Goal: Transaction & Acquisition: Purchase product/service

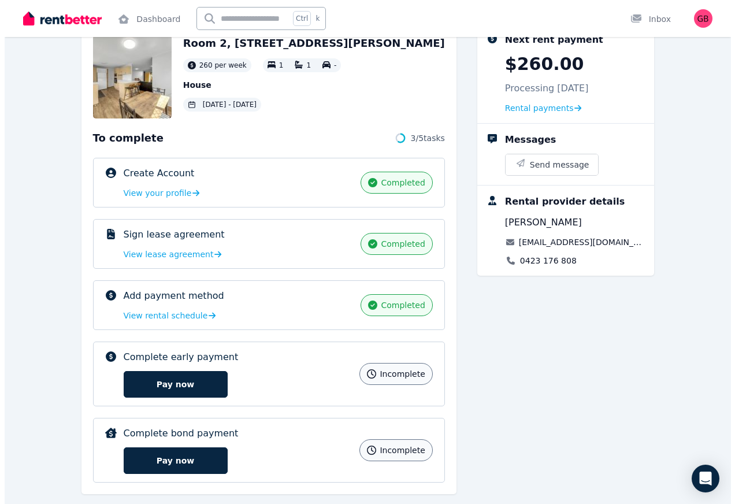
scroll to position [98, 0]
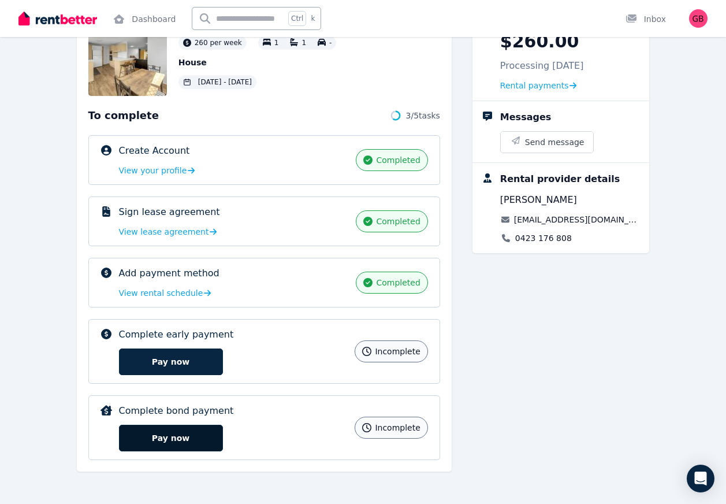
click at [200, 437] on button "Pay now" at bounding box center [171, 438] width 104 height 27
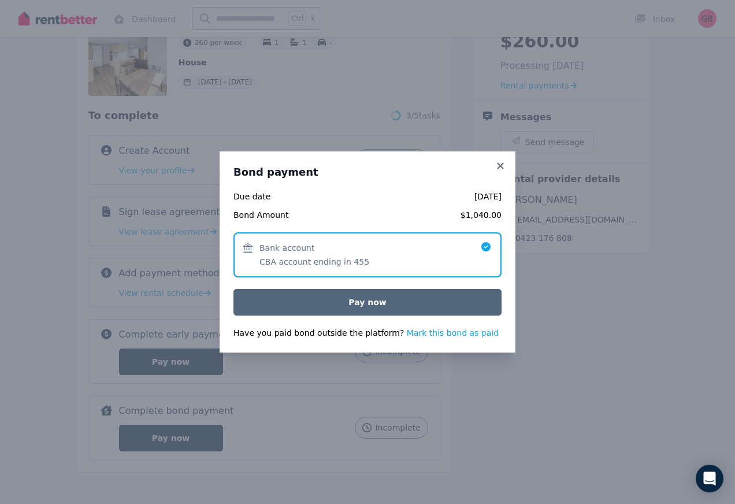
click at [367, 300] on button "Pay now" at bounding box center [367, 302] width 268 height 27
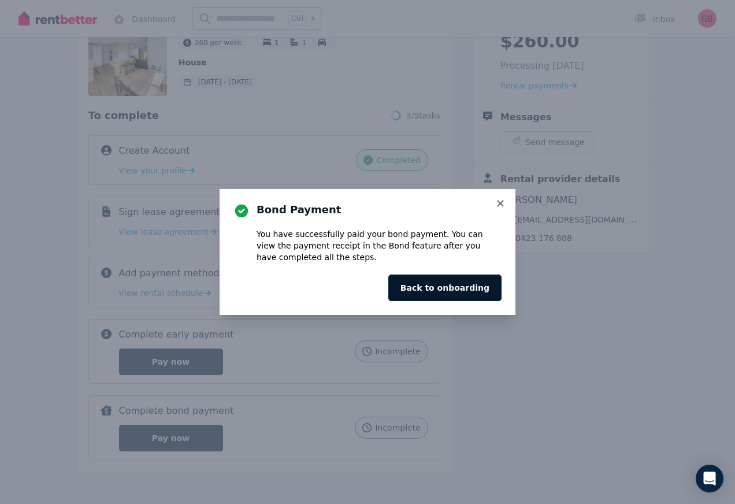
click at [484, 292] on button "Back to onboarding" at bounding box center [444, 287] width 113 height 27
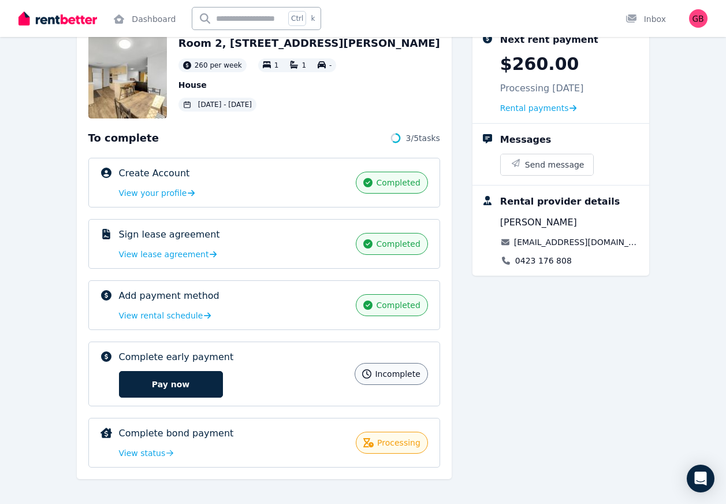
scroll to position [83, 0]
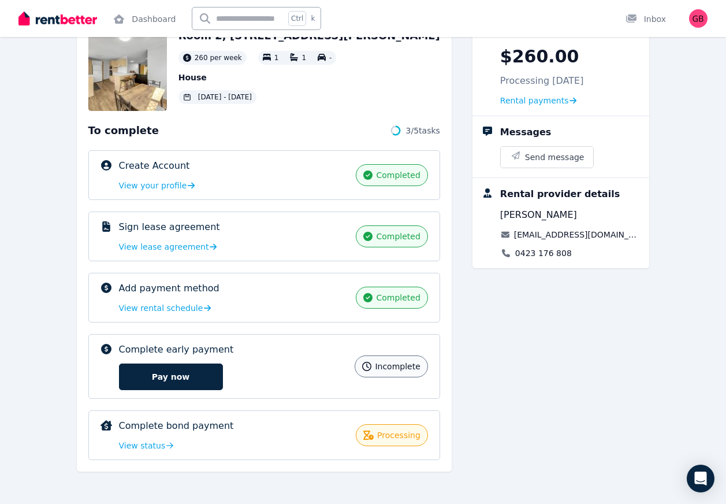
drag, startPoint x: 479, startPoint y: 416, endPoint x: 460, endPoint y: 425, distance: 20.9
click at [460, 425] on div "Room 2, 6 Beale St, West Gladstone 260 per week 1 1 - House 19 Sep 2025 - 18 Ma…" at bounding box center [363, 249] width 573 height 467
click at [460, 404] on div "Room 2, 6 Beale St, West Gladstone 260 per week 1 1 - House 19 Sep 2025 - 18 Ma…" at bounding box center [363, 249] width 573 height 467
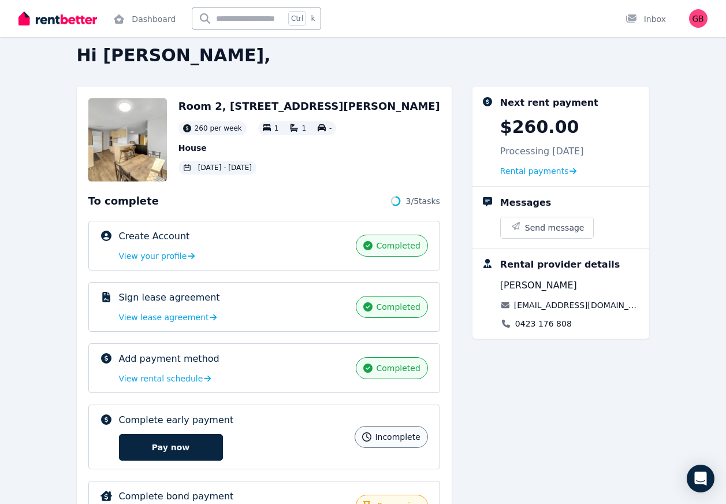
scroll to position [0, 0]
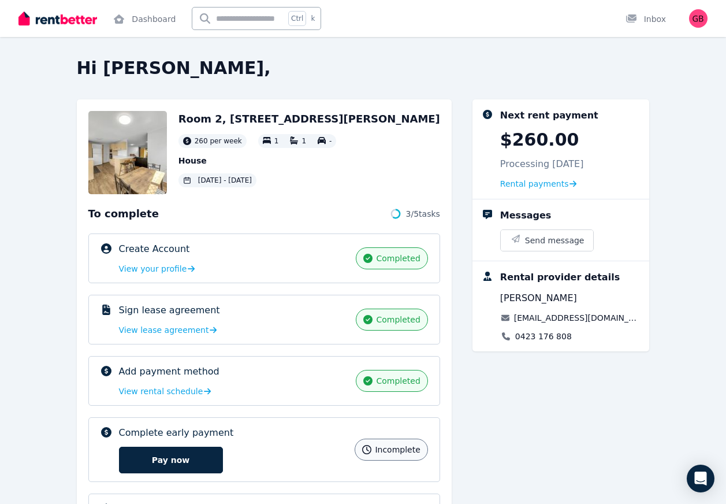
click at [465, 81] on div "Hi Gokul, Room 2, 6 Beale St, West Gladstone 260 per week 1 1 - House 19 Sep 20…" at bounding box center [363, 312] width 573 height 508
drag, startPoint x: 464, startPoint y: 92, endPoint x: 77, endPoint y: 54, distance: 388.3
drag, startPoint x: 77, startPoint y: 54, endPoint x: 470, endPoint y: 66, distance: 393.0
drag, startPoint x: 470, startPoint y: 66, endPoint x: 76, endPoint y: 56, distance: 394.1
drag, startPoint x: 76, startPoint y: 56, endPoint x: 276, endPoint y: 59, distance: 199.3
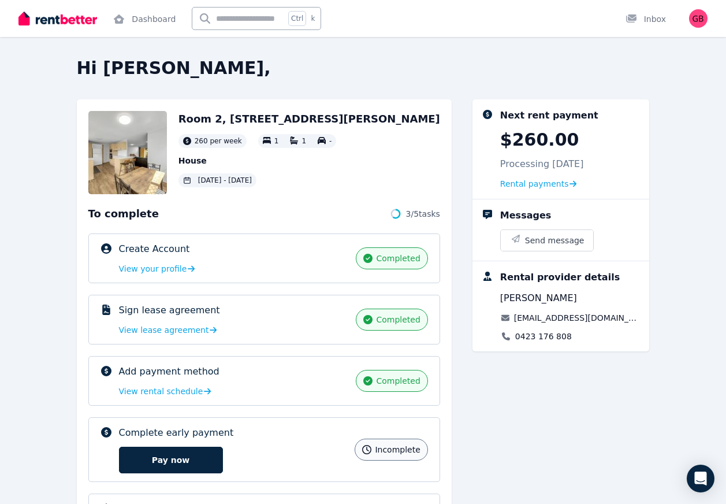
drag, startPoint x: 276, startPoint y: 59, endPoint x: 245, endPoint y: 64, distance: 31.0
drag, startPoint x: 245, startPoint y: 64, endPoint x: 204, endPoint y: 62, distance: 40.5
drag, startPoint x: 204, startPoint y: 62, endPoint x: 472, endPoint y: 73, distance: 267.7
click at [472, 73] on h2 "Hi Gokul," at bounding box center [363, 68] width 573 height 21
drag, startPoint x: 76, startPoint y: 46, endPoint x: 469, endPoint y: 62, distance: 393.7
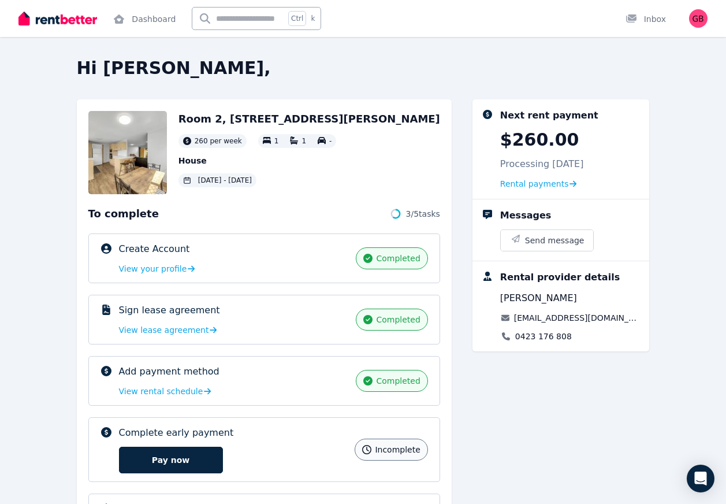
click at [469, 62] on h2 "Hi Gokul," at bounding box center [363, 68] width 573 height 21
